Goal: Task Accomplishment & Management: Manage account settings

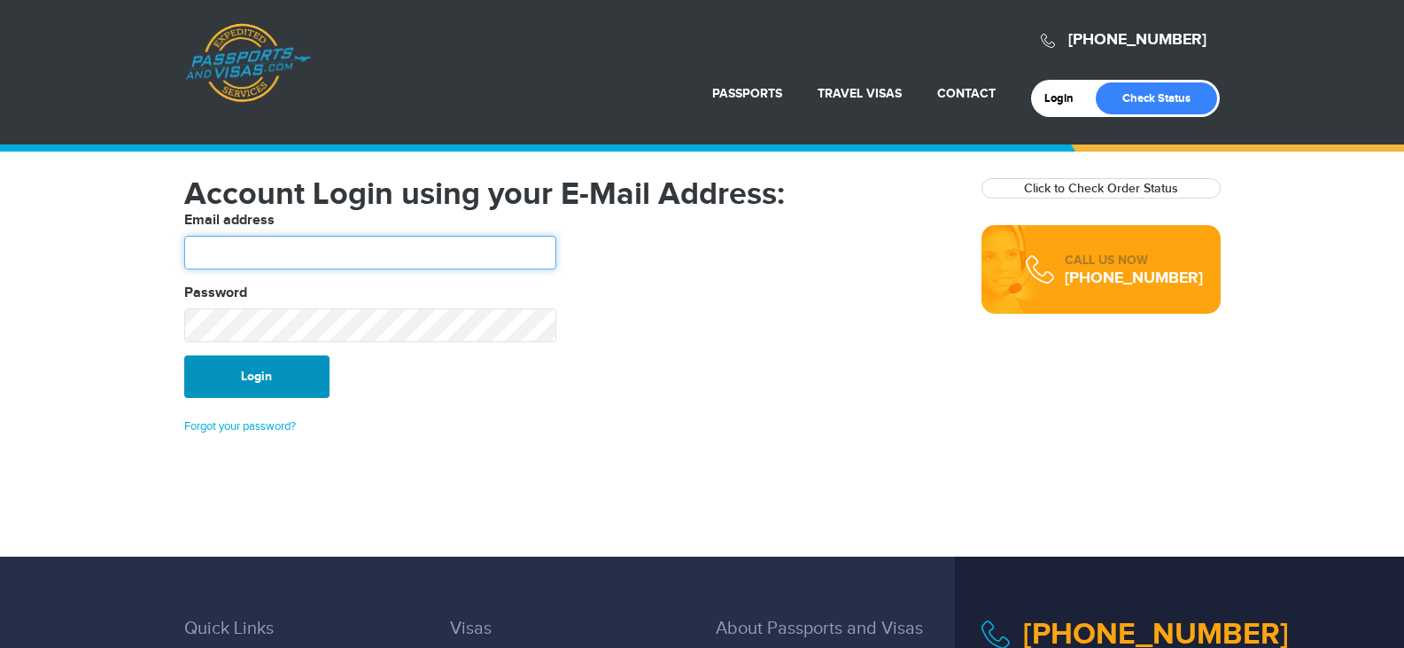
type input "*******"
click at [265, 376] on button "Login" at bounding box center [256, 376] width 145 height 43
